Goal: Navigation & Orientation: Find specific page/section

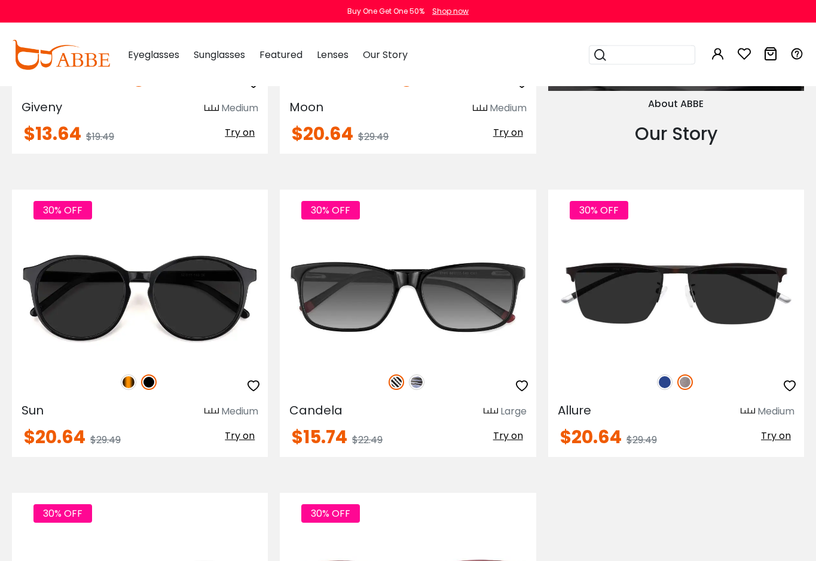
scroll to position [1464, 0]
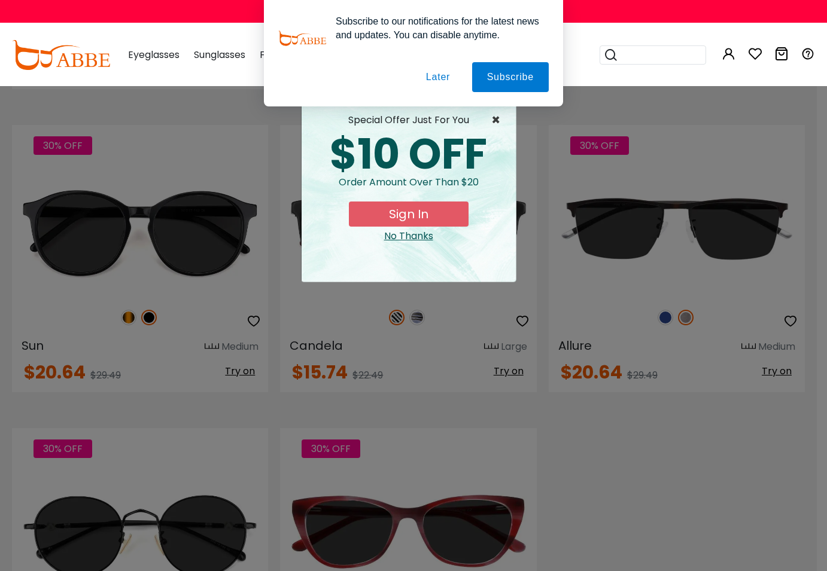
click at [497, 120] on span "×" at bounding box center [498, 120] width 15 height 14
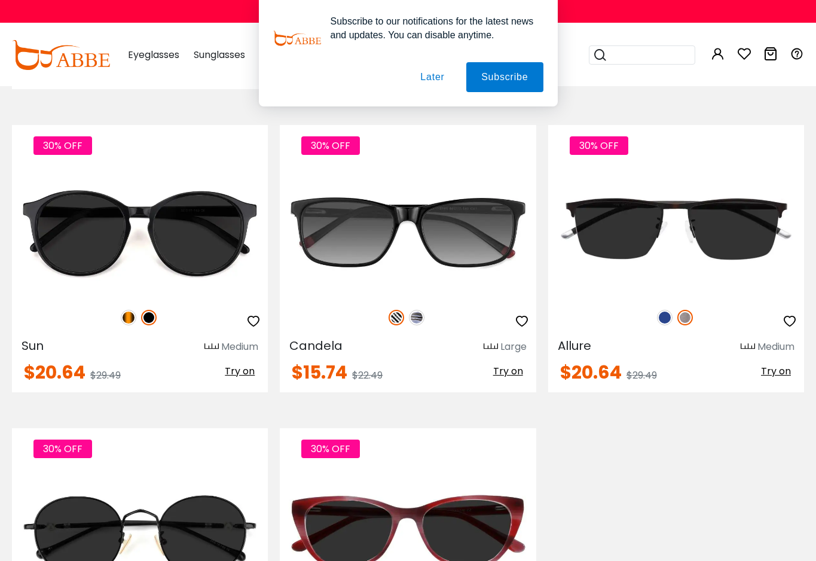
click at [0, 0] on button "Later" at bounding box center [0, 0] width 0 height 0
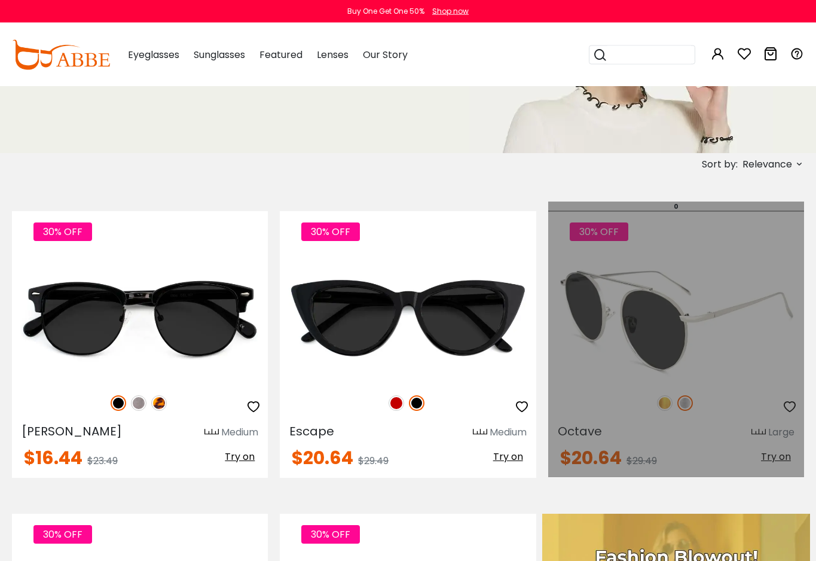
scroll to position [202, 0]
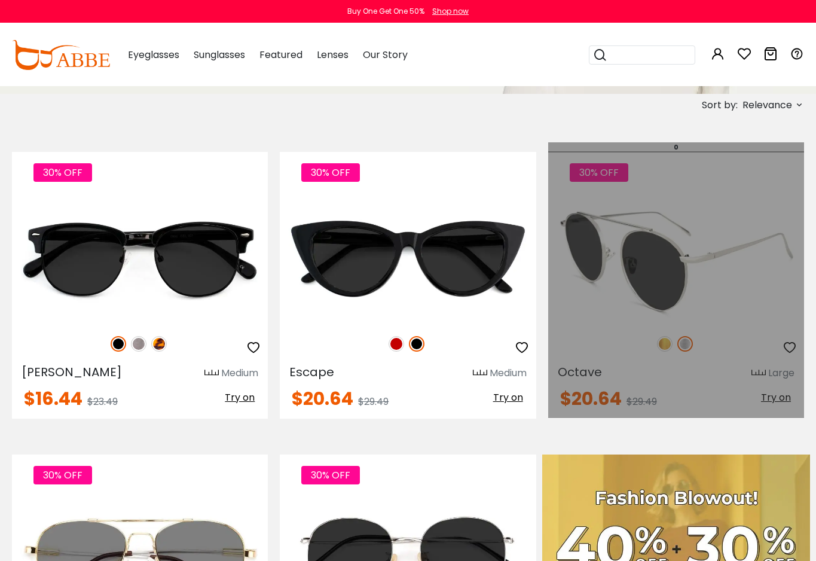
click at [589, 381] on div "30% OFF Octave Large $20.64 $29.49" at bounding box center [677, 285] width 256 height 267
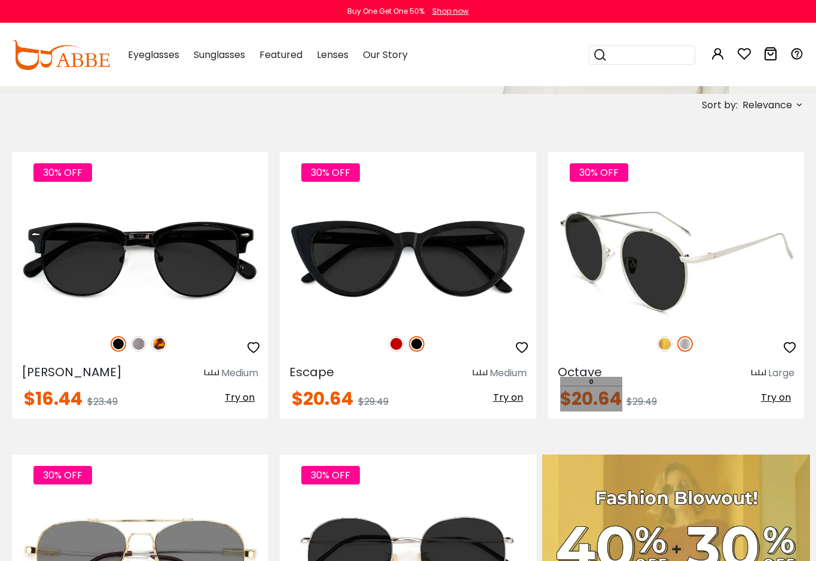
drag, startPoint x: 603, startPoint y: 401, endPoint x: 674, endPoint y: 400, distance: 70.6
click at [603, 400] on span "$20.64" at bounding box center [591, 399] width 62 height 26
click at [593, 398] on span "$20.64" at bounding box center [591, 399] width 62 height 26
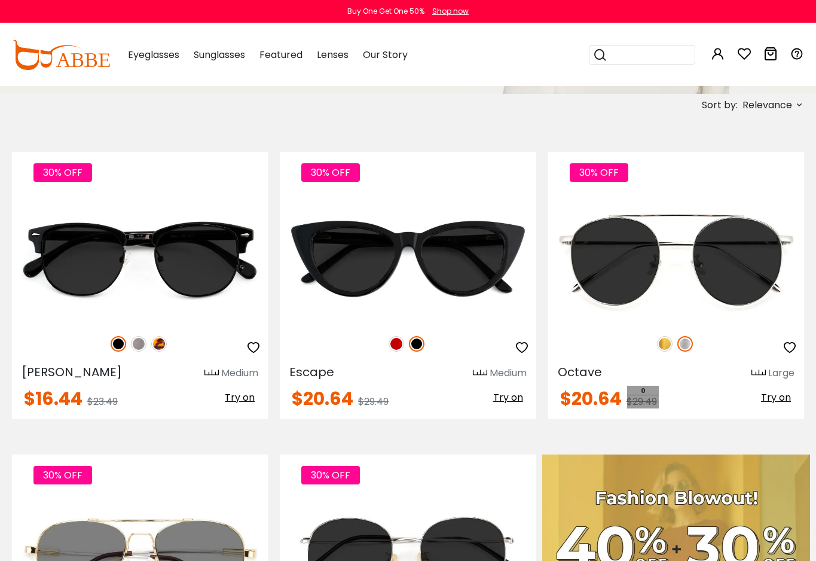
drag, startPoint x: 647, startPoint y: 401, endPoint x: 814, endPoint y: 370, distance: 170.5
click at [648, 402] on span "$29.49" at bounding box center [642, 402] width 31 height 14
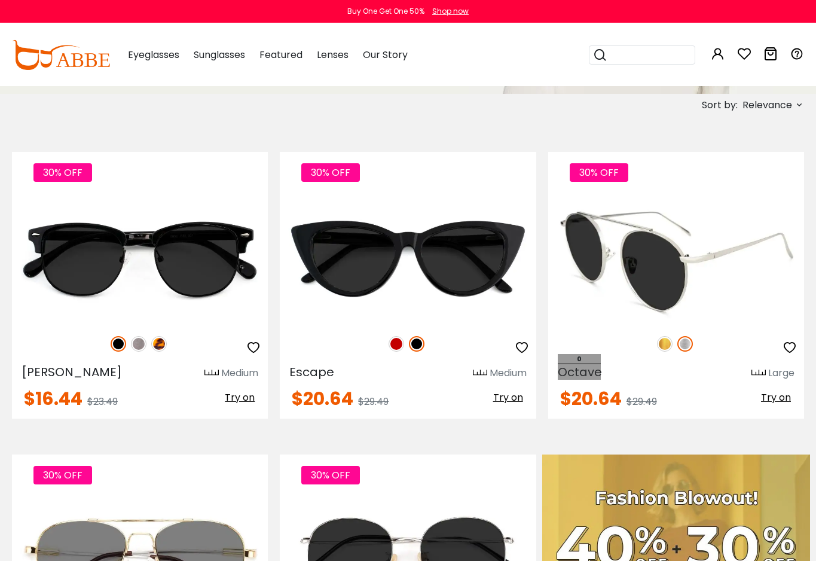
drag, startPoint x: 574, startPoint y: 369, endPoint x: 588, endPoint y: 367, distance: 13.9
click at [576, 367] on span "Octave" at bounding box center [580, 372] width 44 height 17
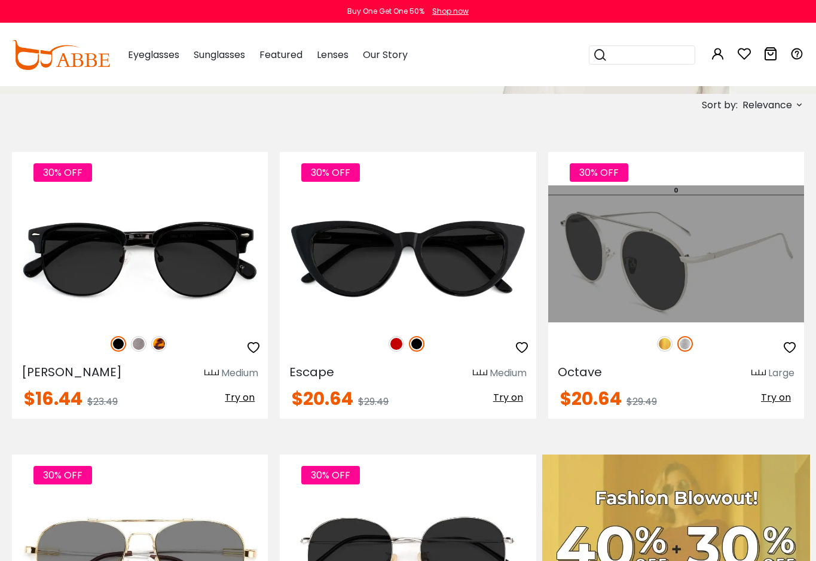
click at [747, 306] on img at bounding box center [677, 259] width 256 height 128
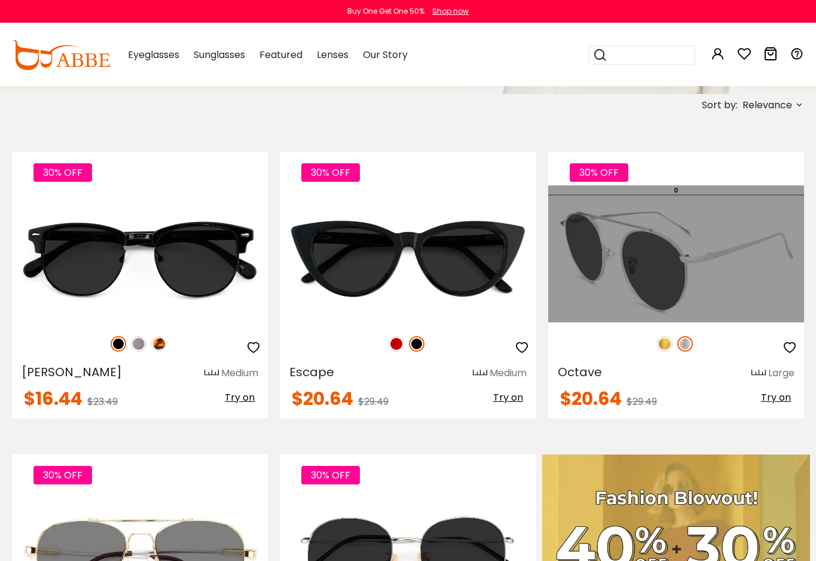
drag, startPoint x: 767, startPoint y: 282, endPoint x: 773, endPoint y: 275, distance: 10.2
click at [768, 279] on img at bounding box center [677, 259] width 256 height 128
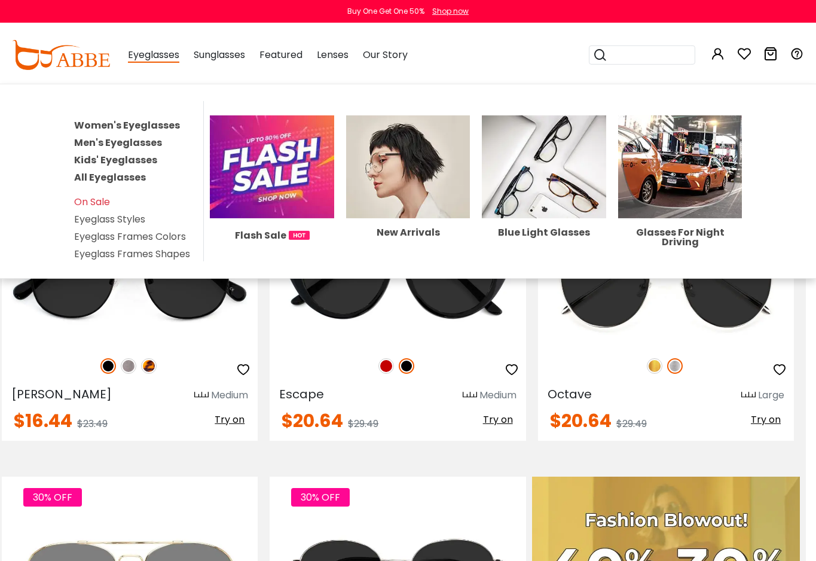
click at [142, 125] on link "Women's Eyeglasses" at bounding box center [127, 125] width 106 height 14
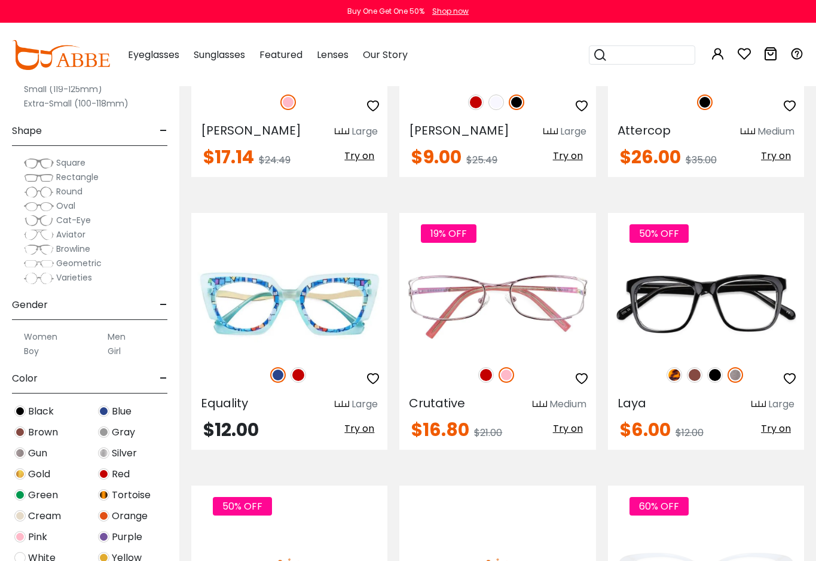
scroll to position [1525, 0]
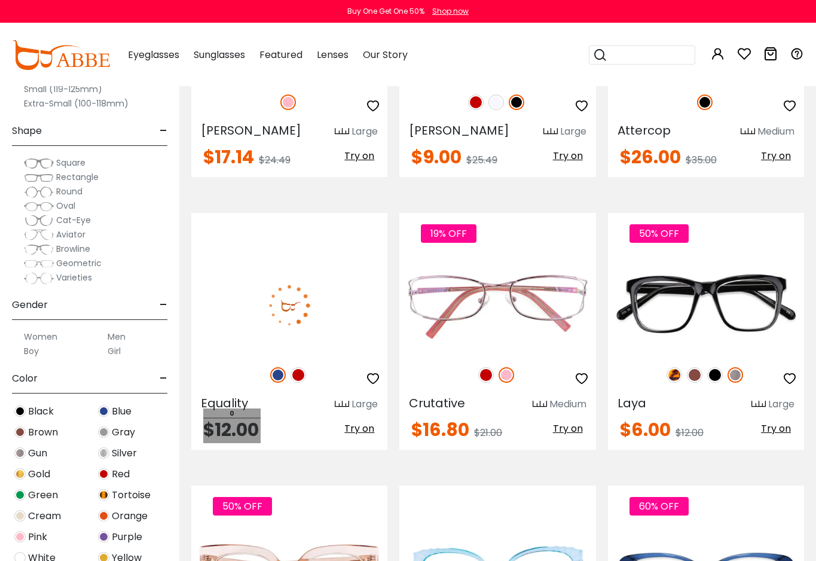
click at [254, 432] on span "$12.00" at bounding box center [231, 430] width 56 height 26
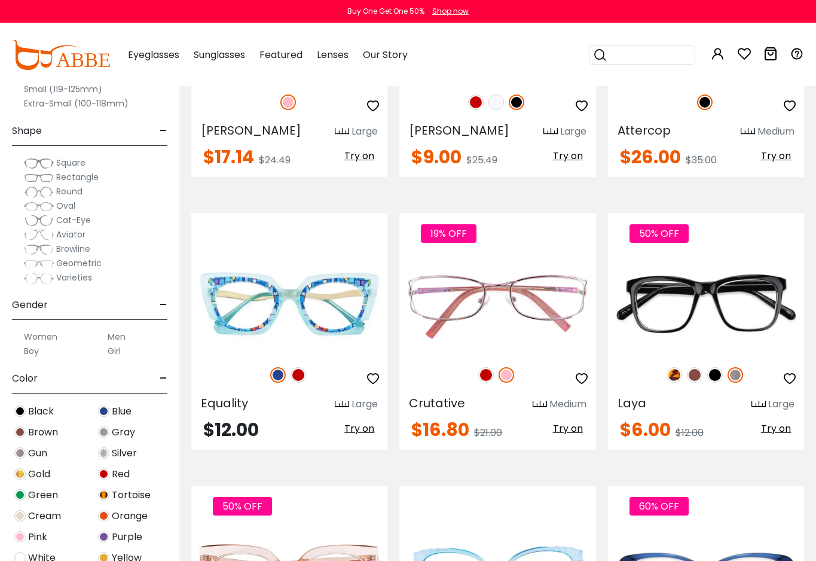
scroll to position [248, 0]
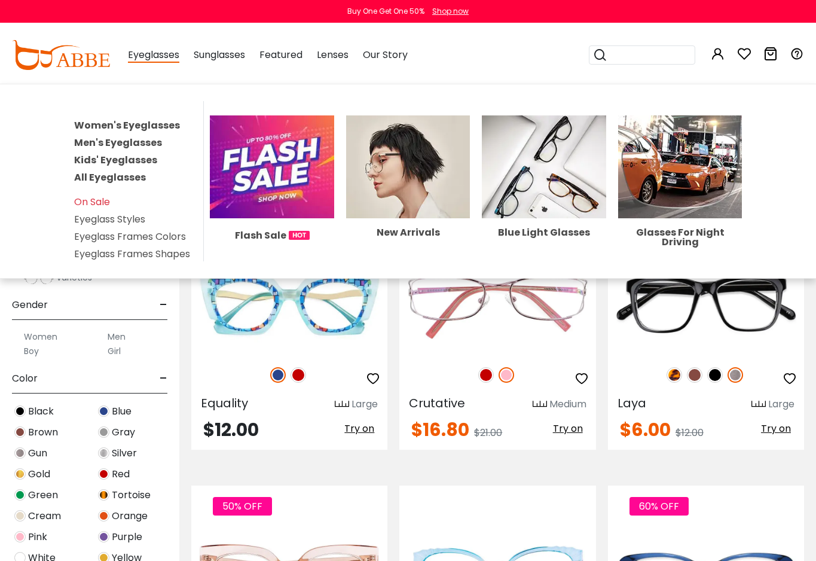
click at [130, 150] on ul "Women's Eyeglasses Men's Eyeglasses Kids' Eyeglasses All Eyeglasses On Sale Eye…" at bounding box center [136, 181] width 124 height 160
click at [135, 147] on link "Men's Eyeglasses" at bounding box center [118, 143] width 88 height 14
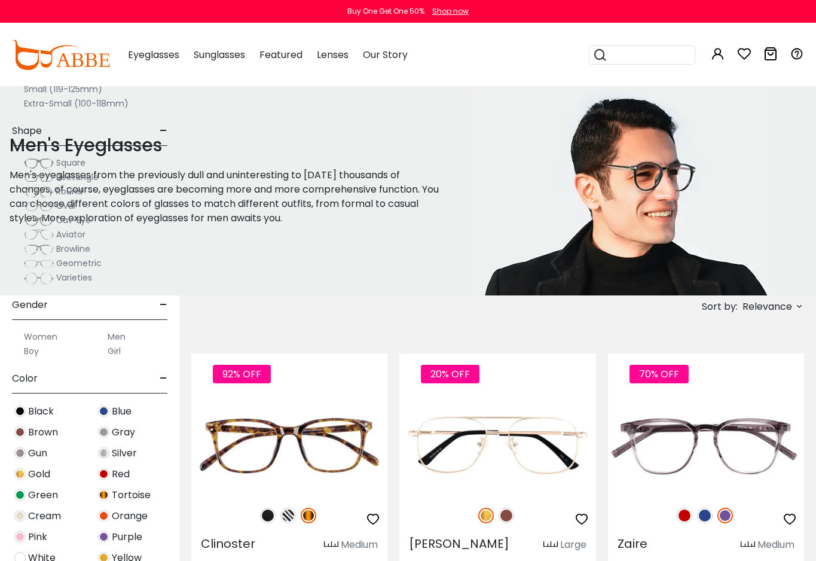
scroll to position [244, 0]
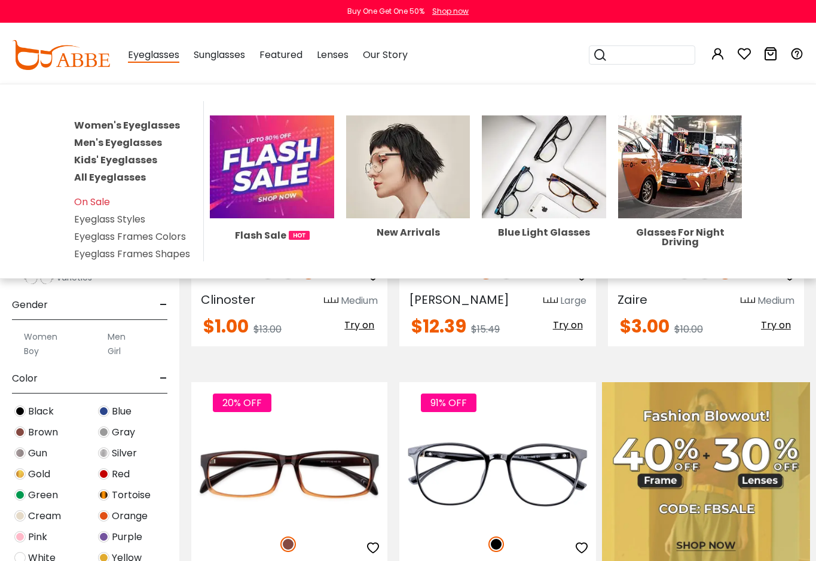
click at [141, 224] on link "Eyeglass Styles" at bounding box center [109, 219] width 71 height 14
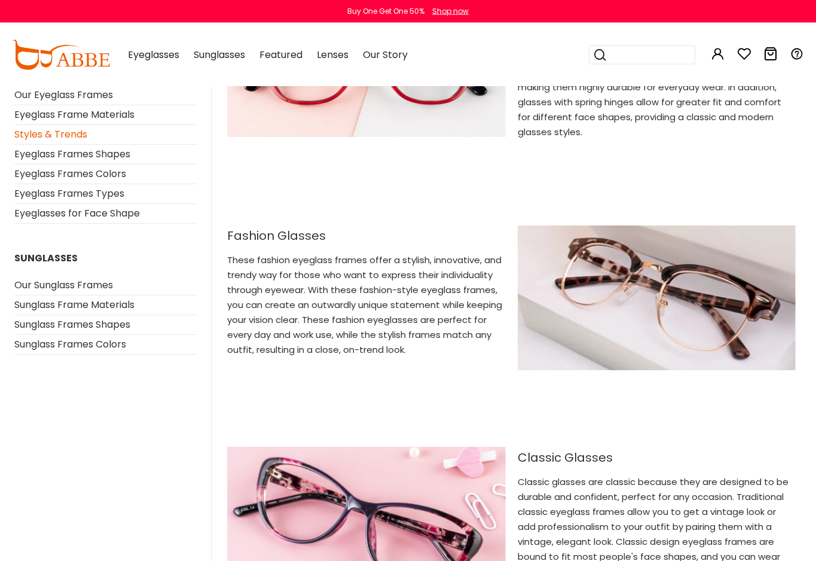
scroll to position [610, 0]
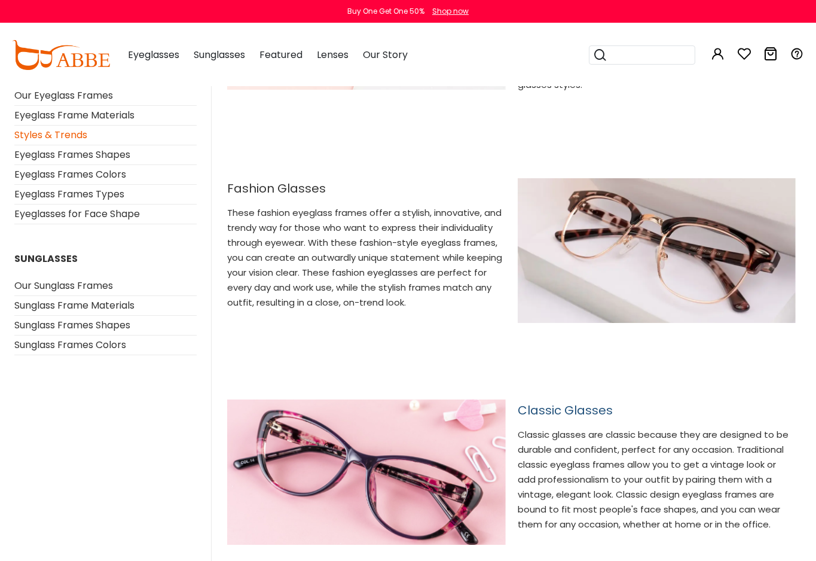
click at [601, 403] on h2 "Classic Glasses" at bounding box center [657, 410] width 278 height 14
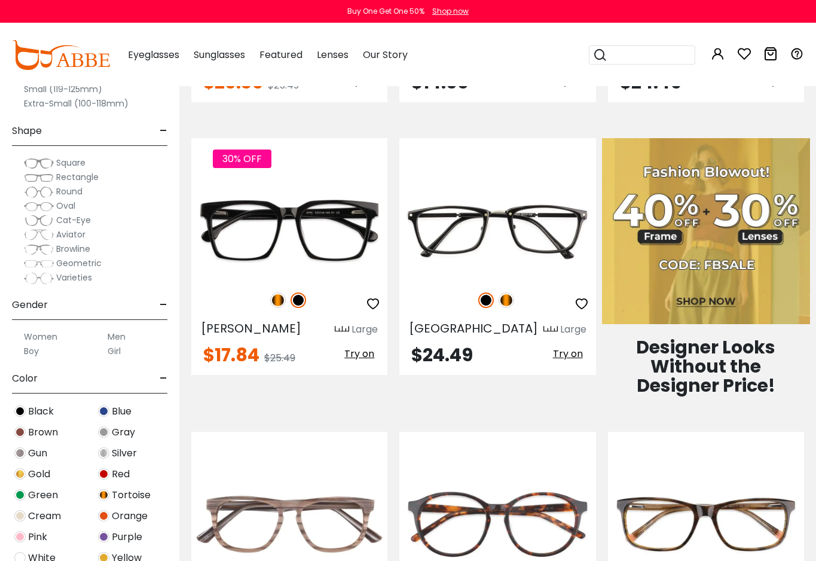
scroll to position [488, 0]
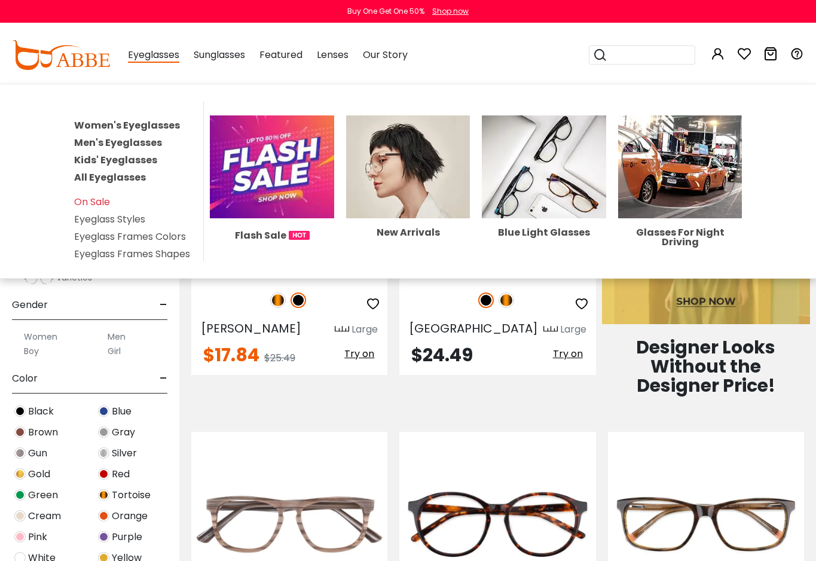
click at [157, 255] on link "Eyeglass Frames Shapes" at bounding box center [132, 254] width 116 height 14
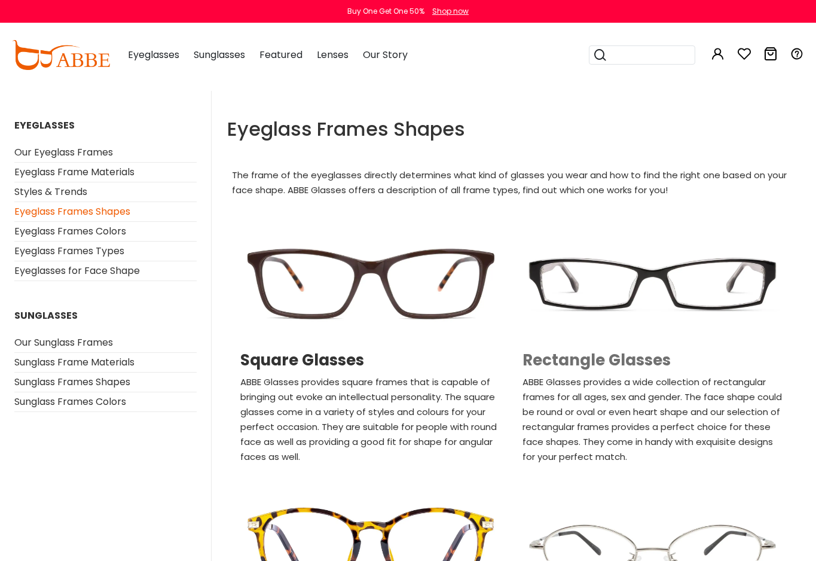
click at [577, 353] on h2 "Rectangle Glasses" at bounding box center [653, 360] width 260 height 19
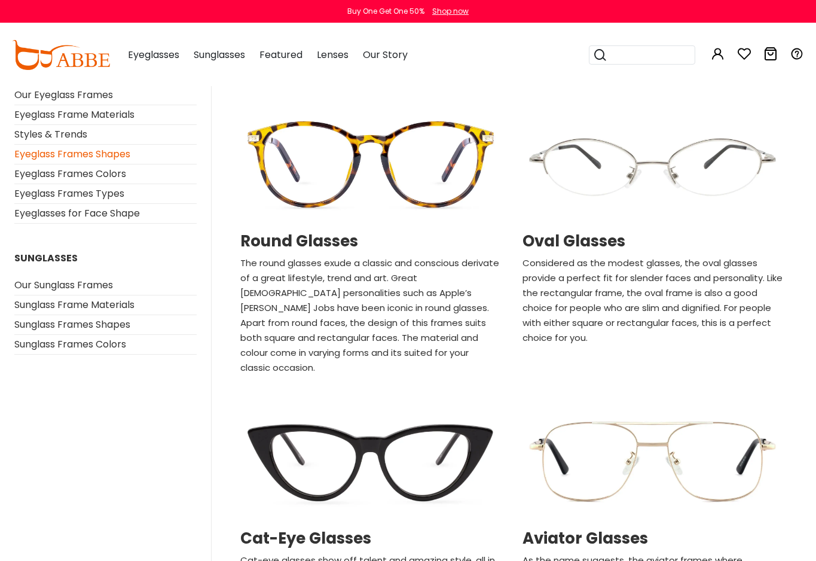
scroll to position [427, 0]
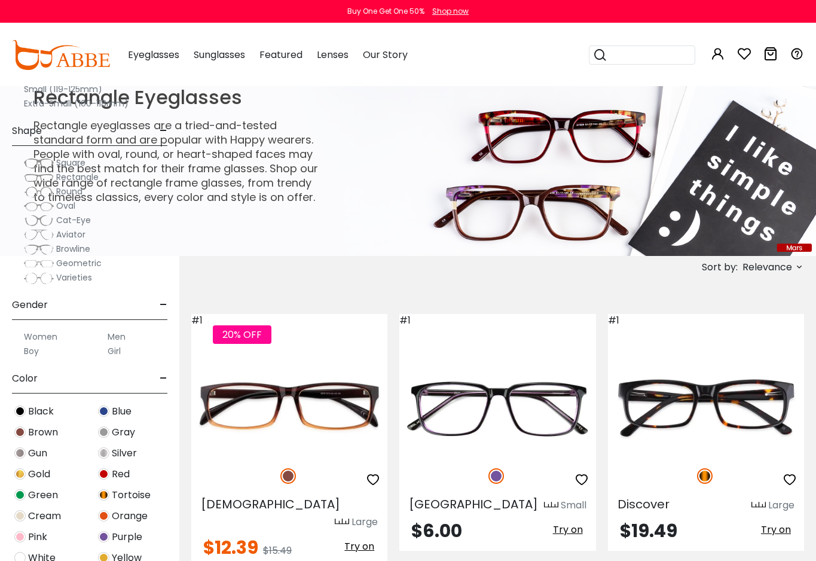
scroll to position [488, 0]
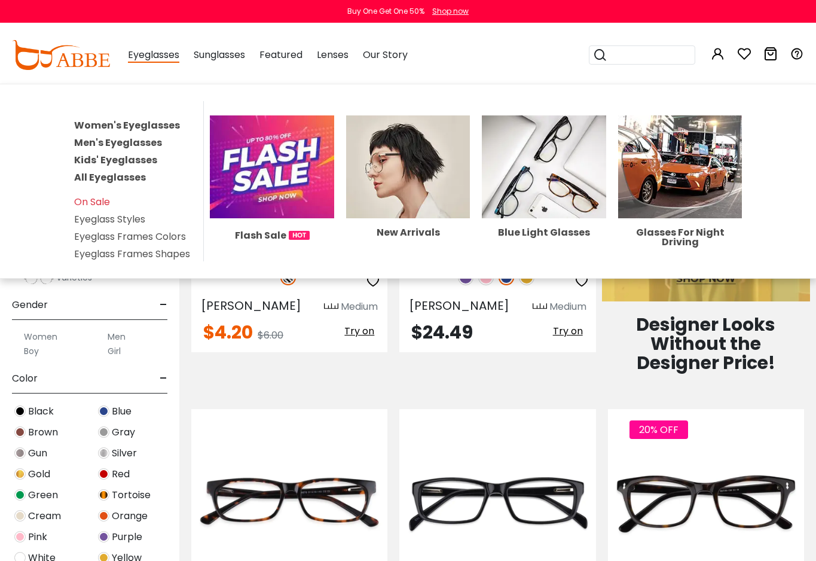
click at [282, 210] on img at bounding box center [272, 166] width 124 height 102
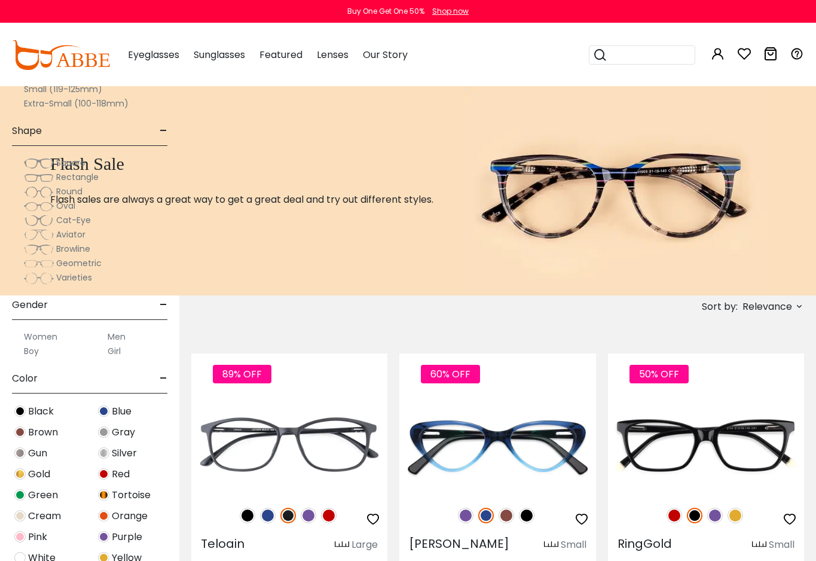
scroll to position [854, 0]
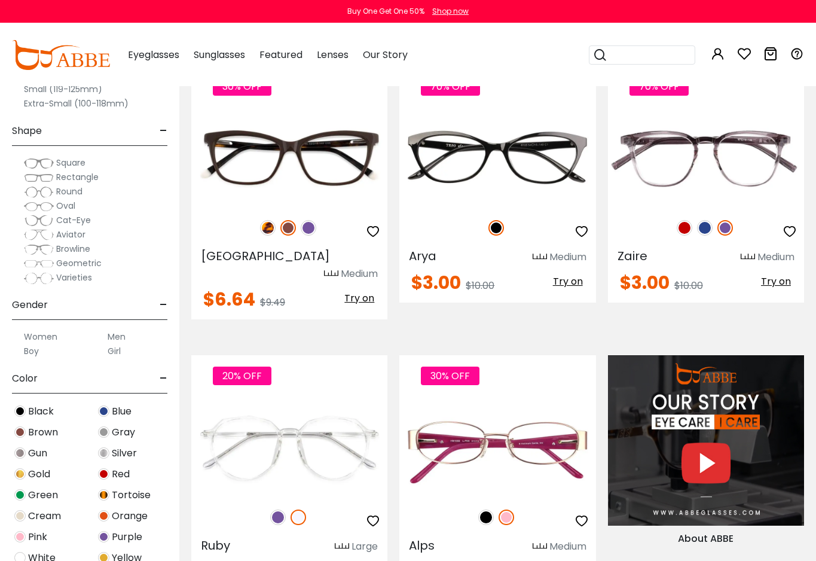
drag, startPoint x: 813, startPoint y: 23, endPoint x: 667, endPoint y: 40, distance: 147.0
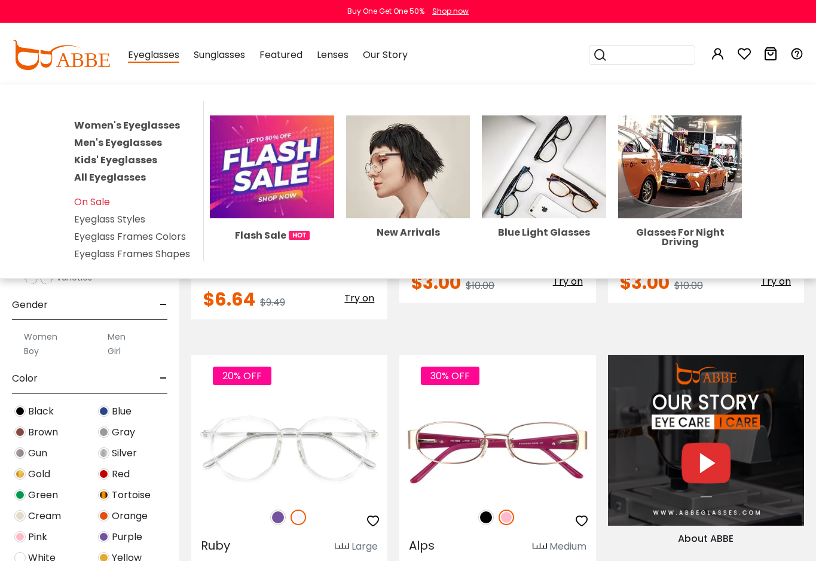
click at [566, 184] on img at bounding box center [544, 166] width 124 height 102
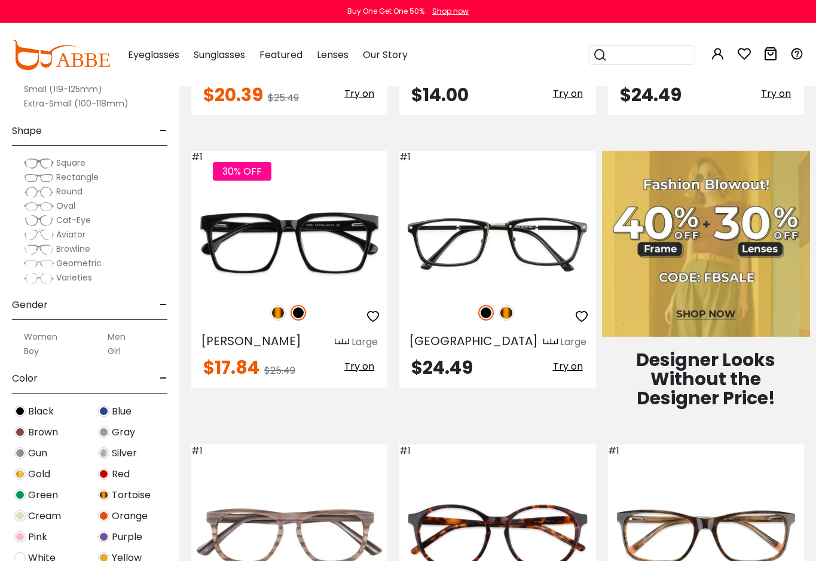
scroll to position [668, 0]
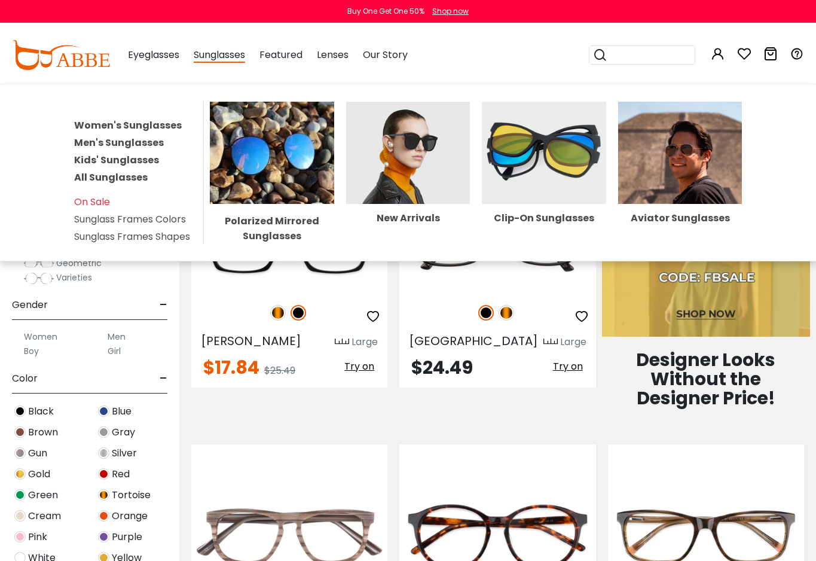
click at [148, 141] on link "Men's Sunglasses" at bounding box center [119, 143] width 90 height 14
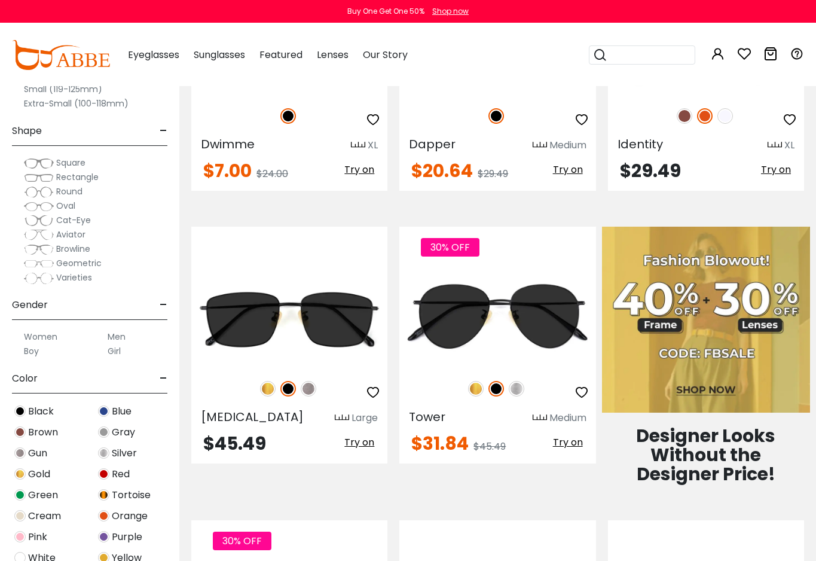
scroll to position [427, 0]
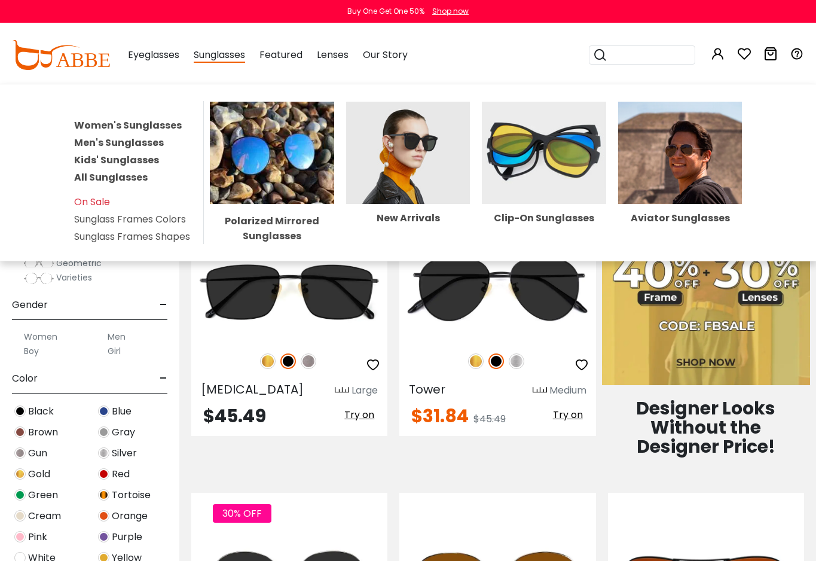
click at [246, 168] on img at bounding box center [272, 153] width 124 height 102
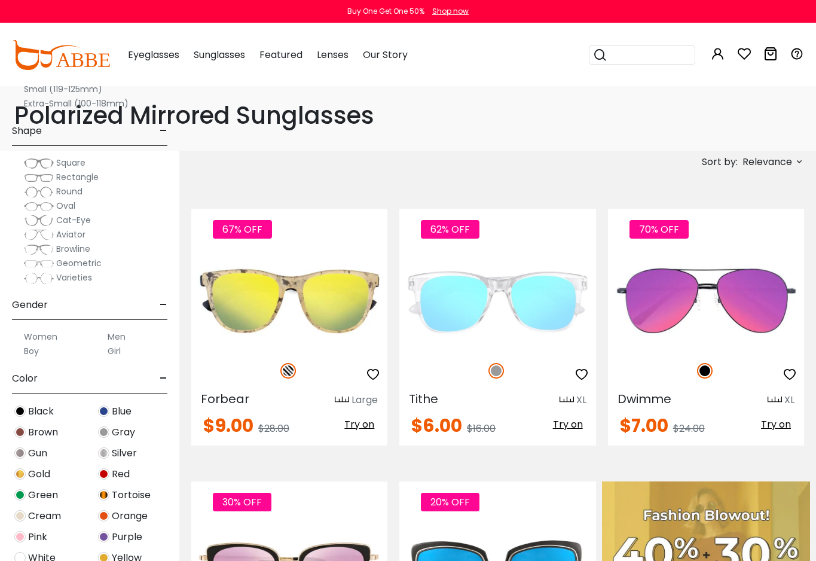
scroll to position [305, 0]
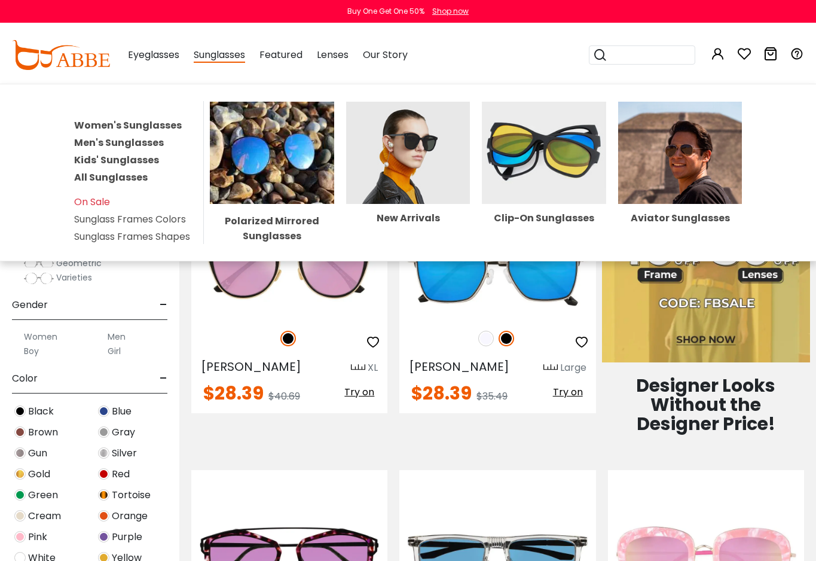
click at [103, 172] on link "All Sunglasses" at bounding box center [111, 177] width 74 height 14
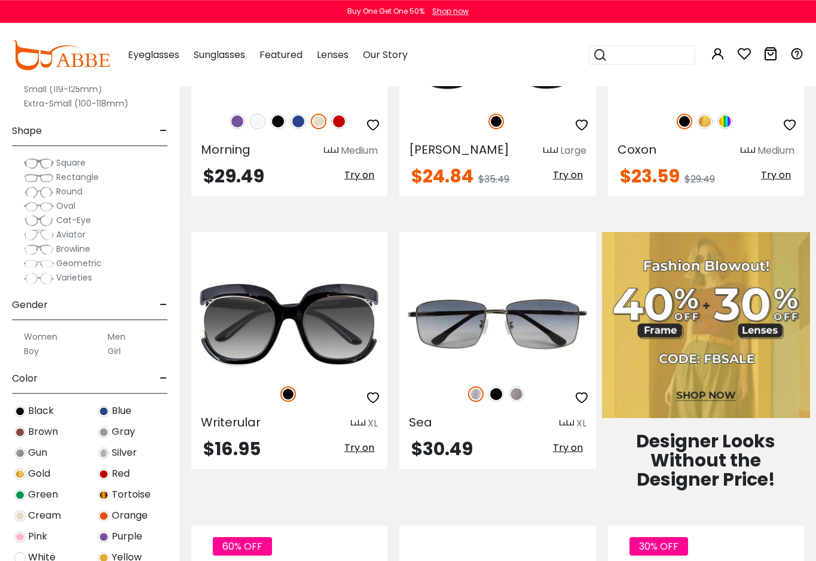
scroll to position [366, 0]
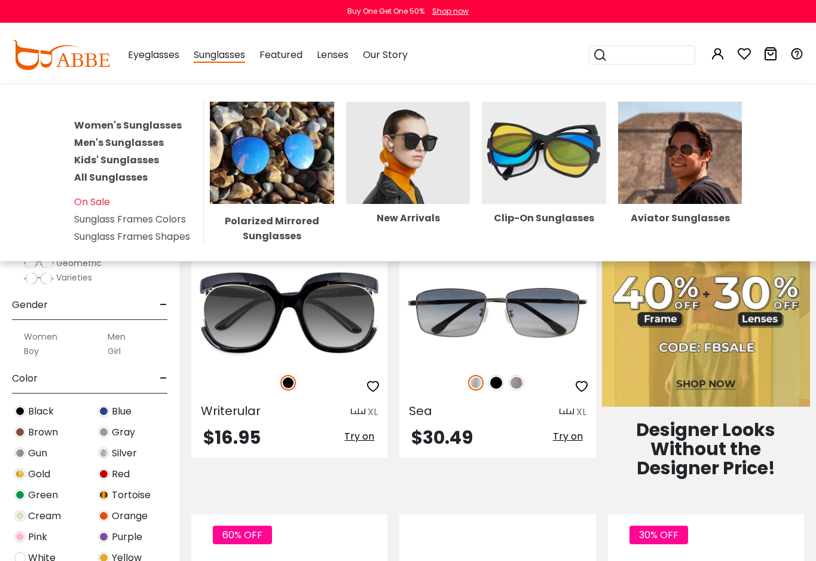
click at [511, 195] on img at bounding box center [544, 153] width 124 height 102
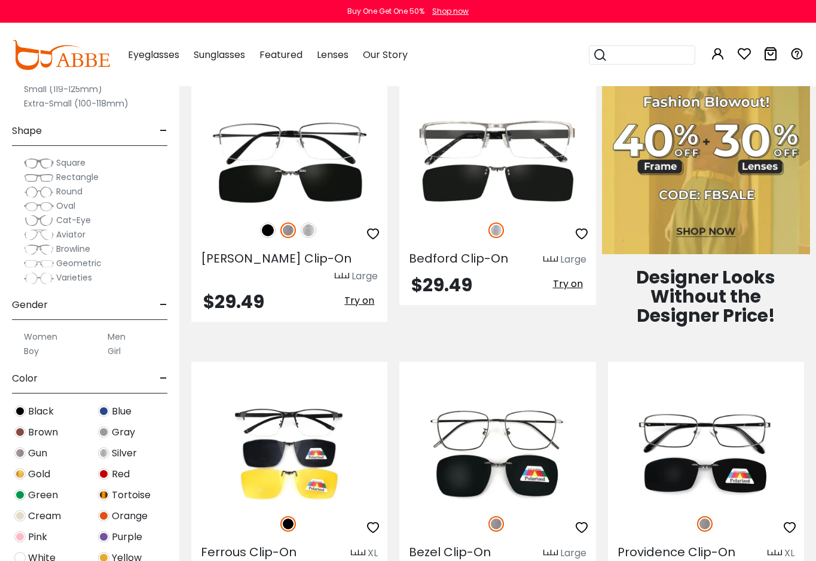
scroll to position [790, 0]
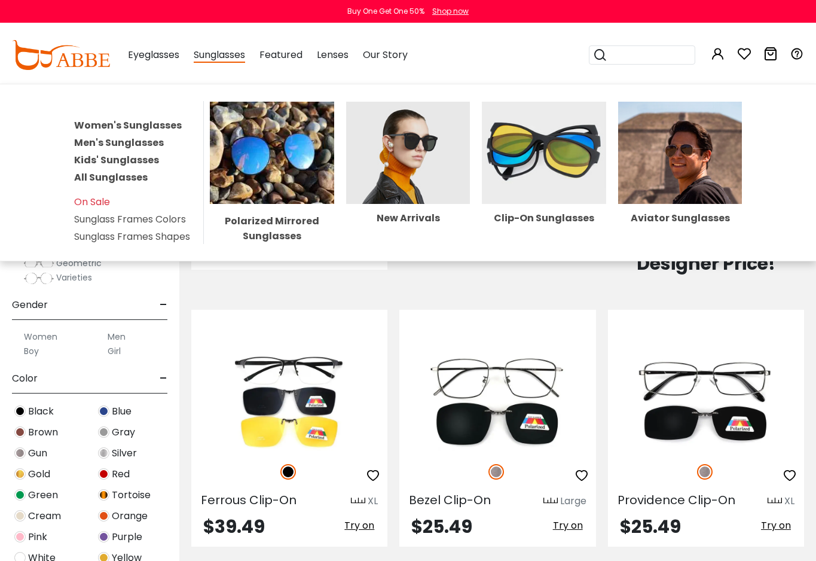
click at [141, 215] on link "Sunglass Frames Colors" at bounding box center [130, 219] width 112 height 14
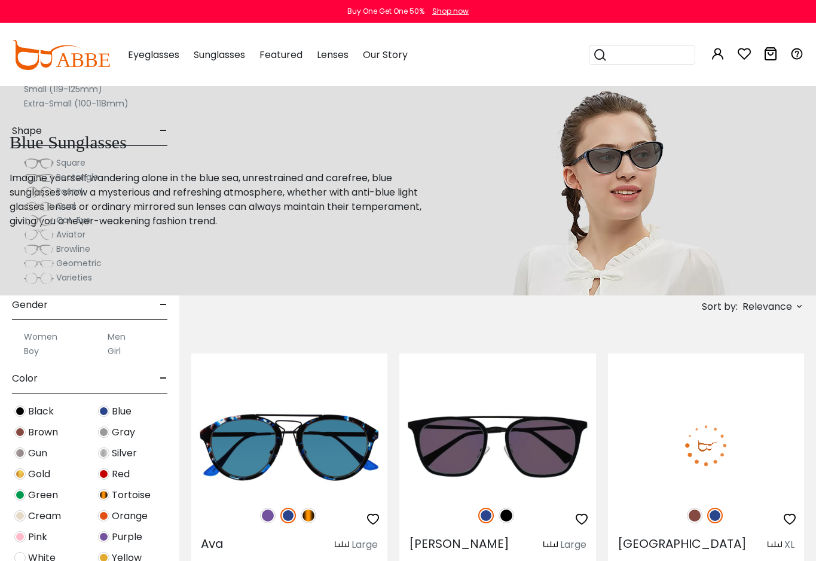
scroll to position [488, 0]
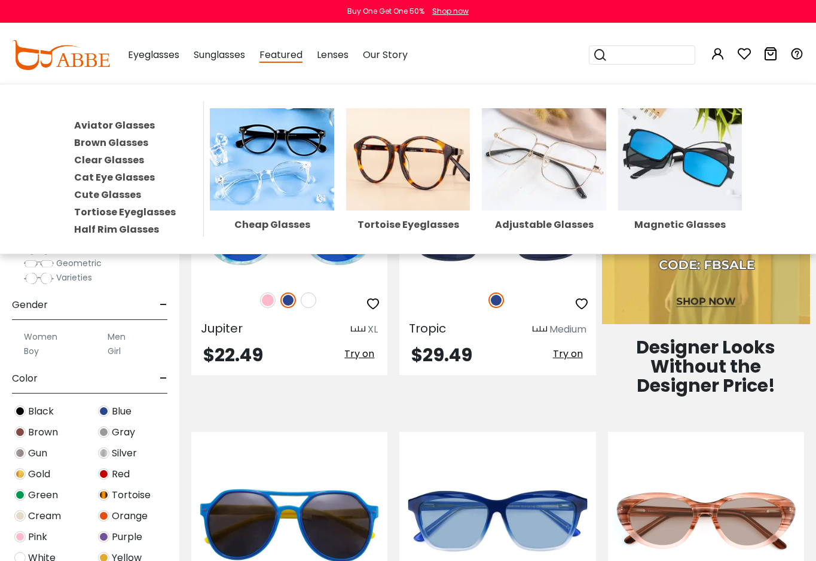
click at [127, 145] on link "Brown Glasses" at bounding box center [111, 143] width 74 height 14
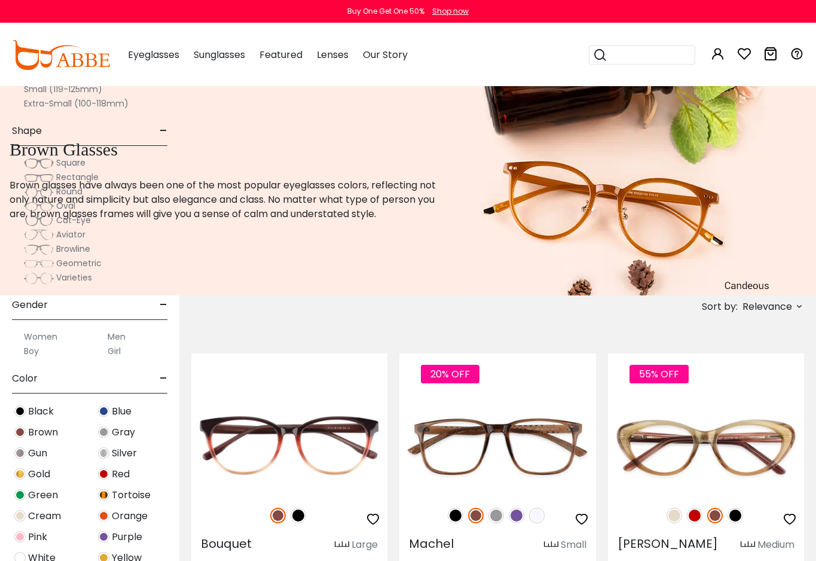
scroll to position [488, 0]
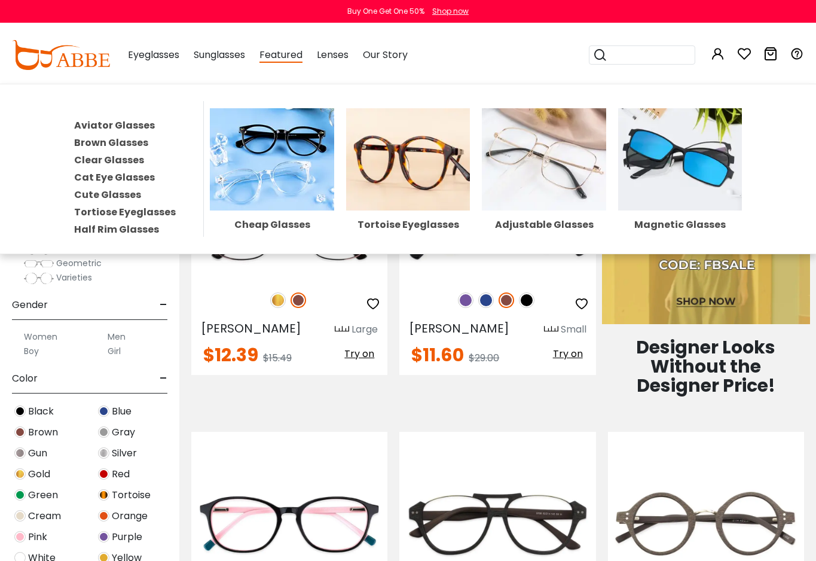
click at [129, 176] on link "Cat Eye Glasses" at bounding box center [114, 177] width 81 height 14
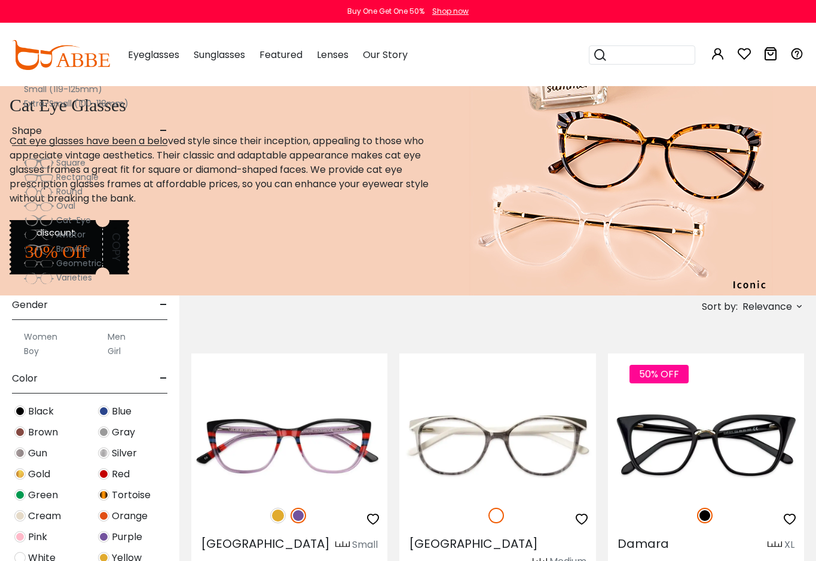
scroll to position [549, 0]
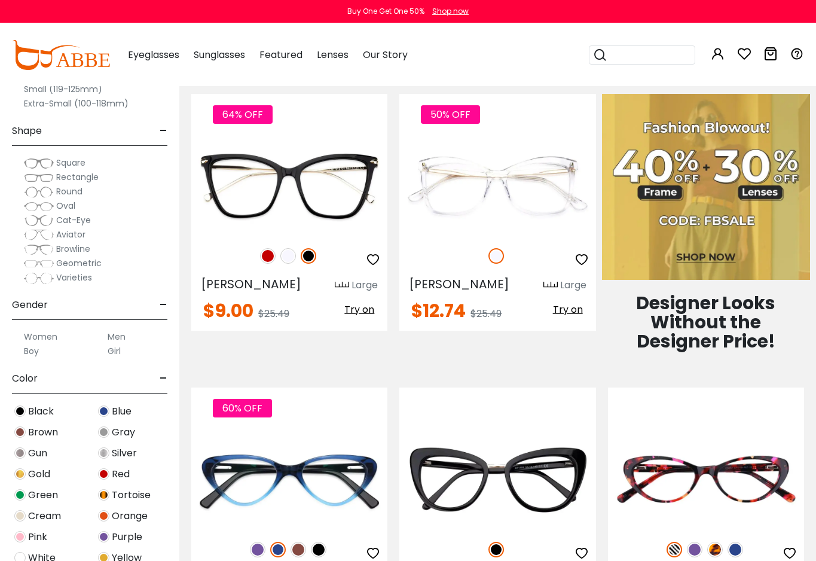
drag, startPoint x: 803, startPoint y: 23, endPoint x: 538, endPoint y: 10, distance: 264.7
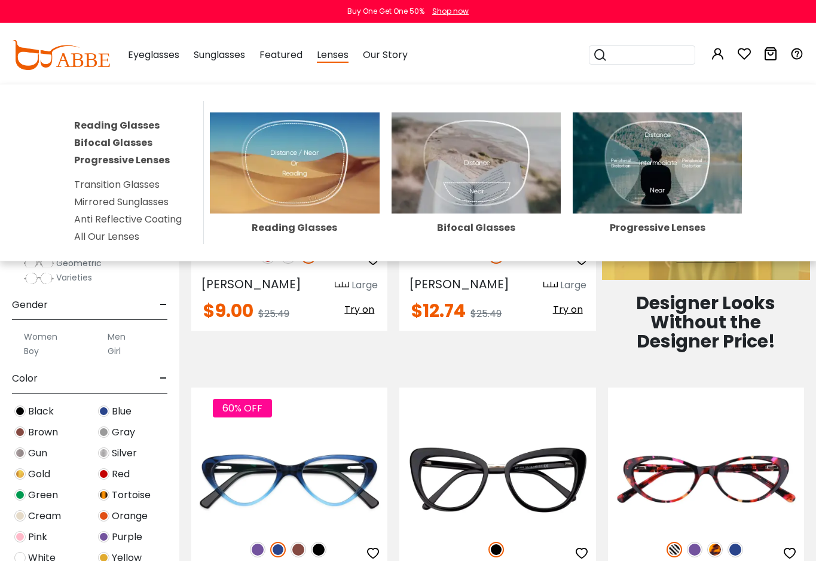
click at [107, 160] on link "Progressive Lenses" at bounding box center [122, 160] width 96 height 14
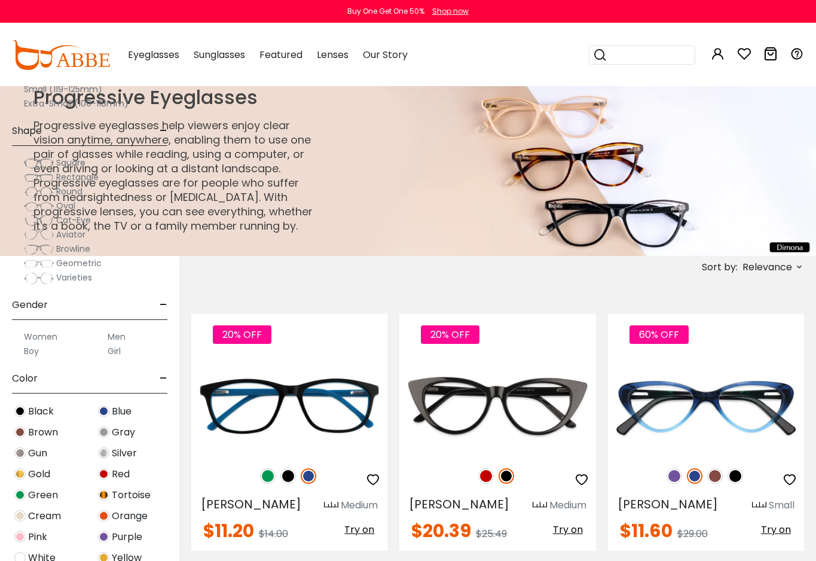
scroll to position [488, 0]
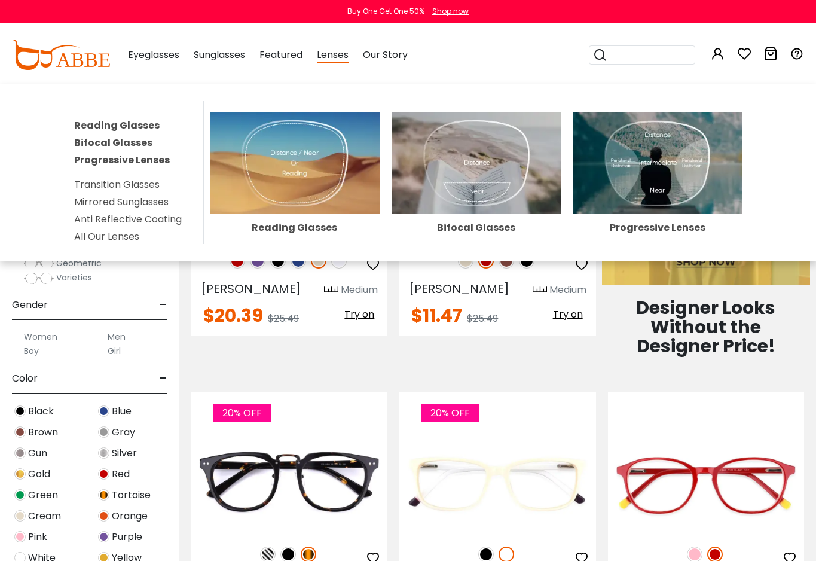
click at [113, 221] on link "Anti Reflective Coating" at bounding box center [128, 219] width 108 height 14
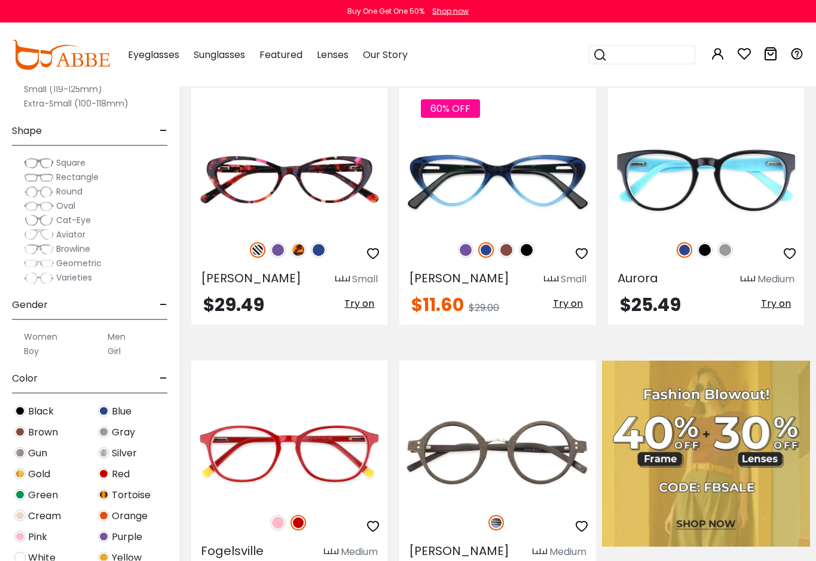
scroll to position [244, 0]
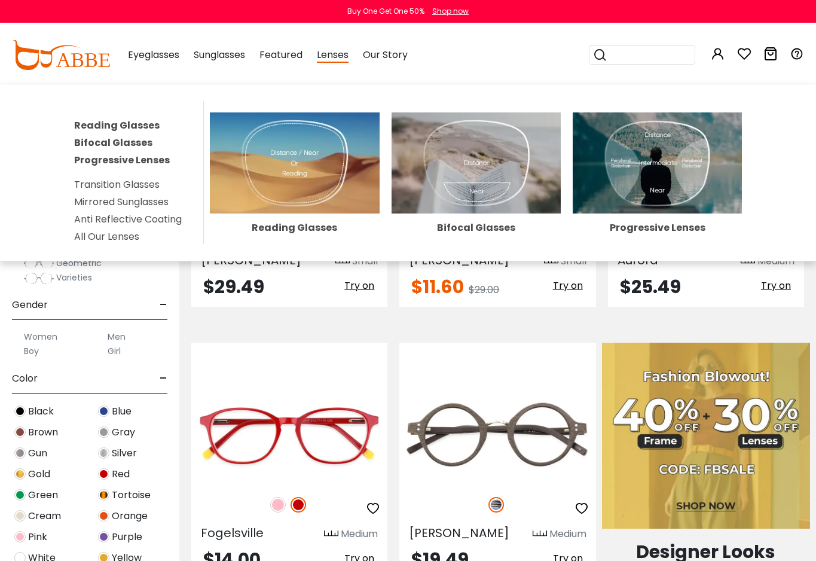
click at [150, 220] on link "Anti Reflective Coating" at bounding box center [128, 219] width 108 height 14
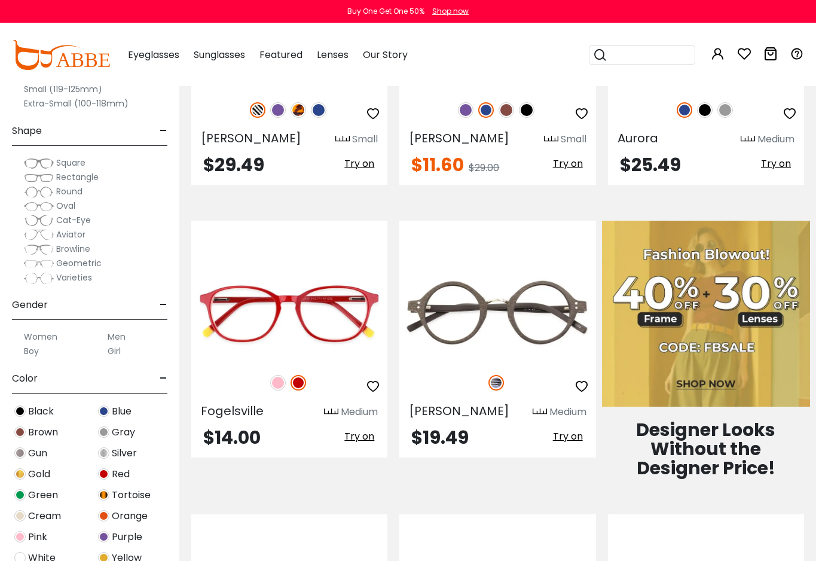
scroll to position [366, 0]
